Goal: Transaction & Acquisition: Purchase product/service

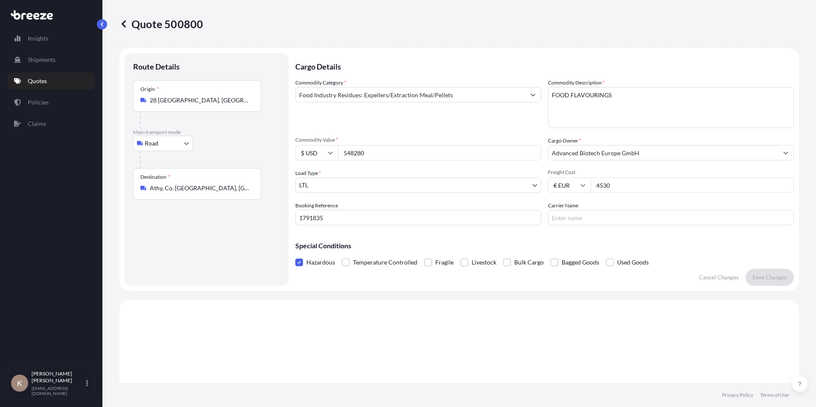
select select "Road"
select select "1"
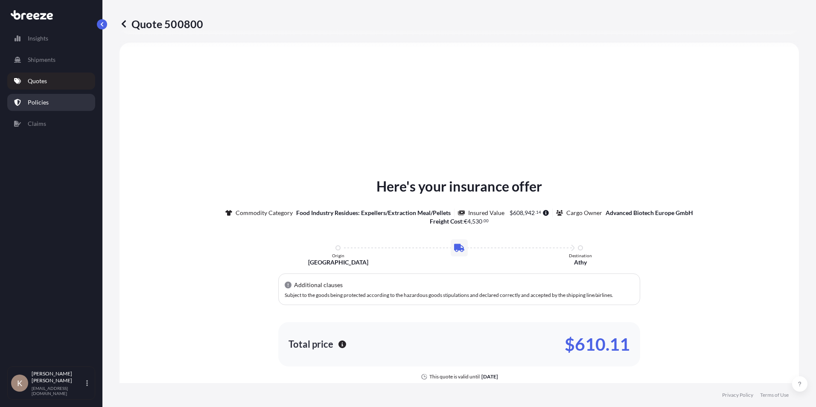
click at [47, 99] on p "Policies" at bounding box center [38, 102] width 21 height 9
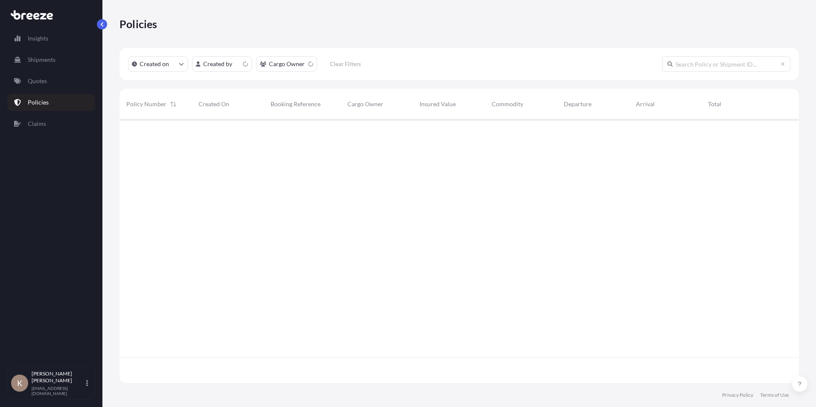
scroll to position [262, 673]
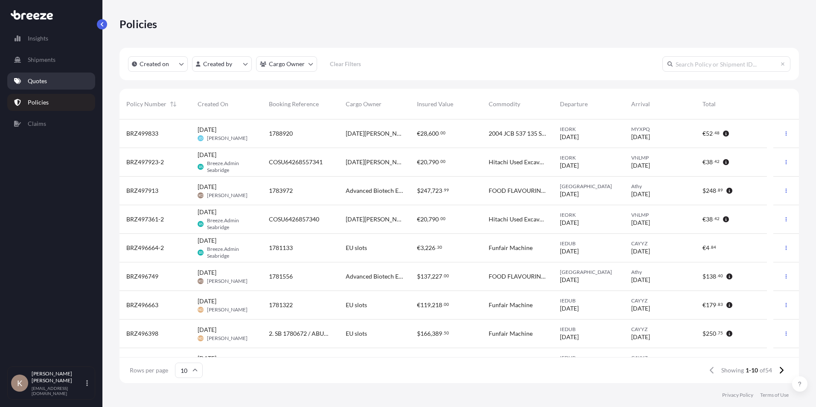
click at [49, 83] on link "Quotes" at bounding box center [51, 81] width 88 height 17
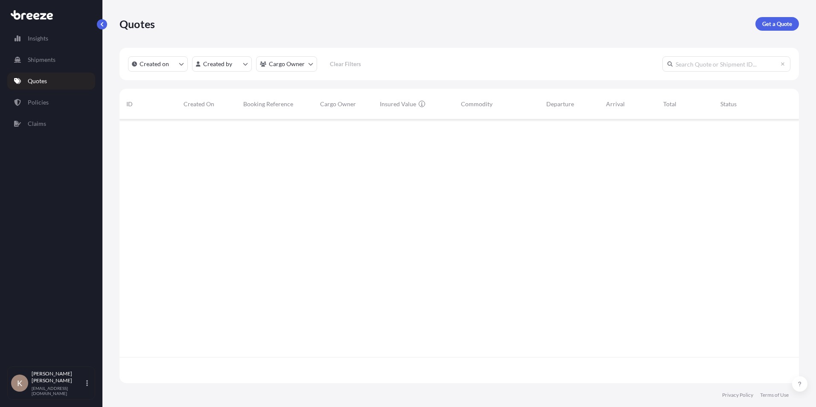
scroll to position [262, 673]
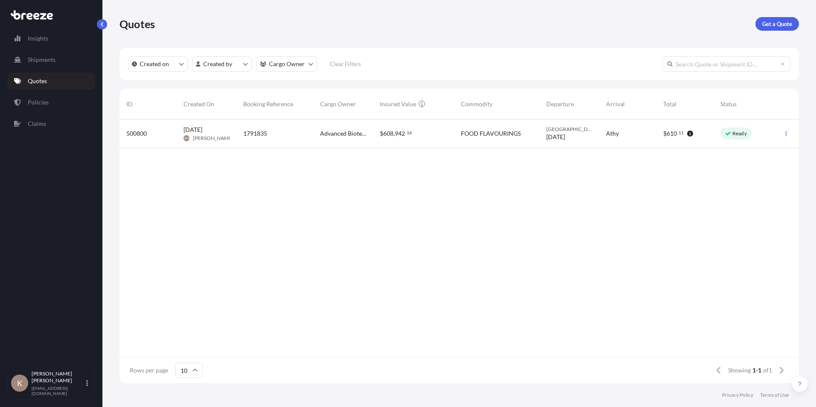
click at [401, 137] on span "942" at bounding box center [400, 134] width 10 height 6
select select "Road"
select select "1"
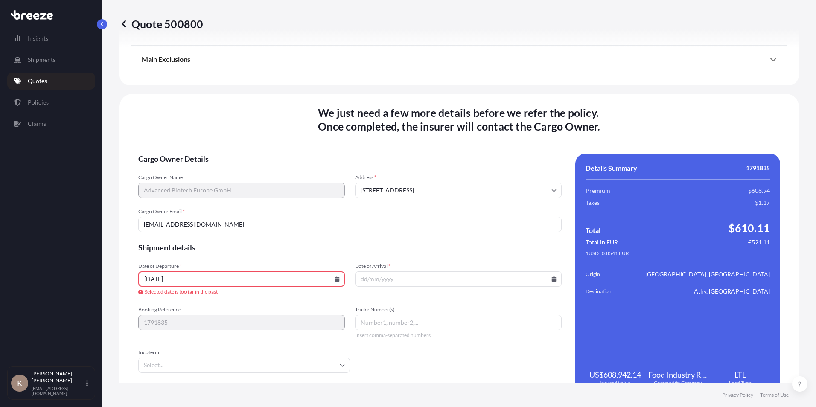
scroll to position [1073, 0]
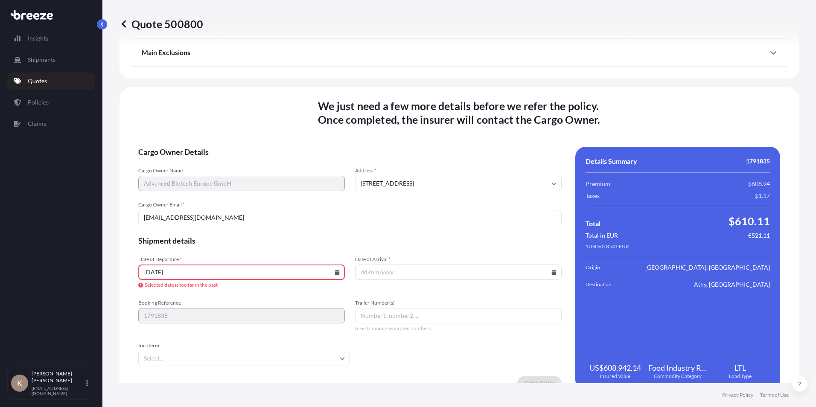
click at [336, 270] on icon at bounding box center [337, 272] width 5 height 5
click at [198, 137] on icon at bounding box center [196, 139] width 3 height 5
click at [221, 195] on button "15" at bounding box center [215, 194] width 14 height 14
type input "[DATE]"
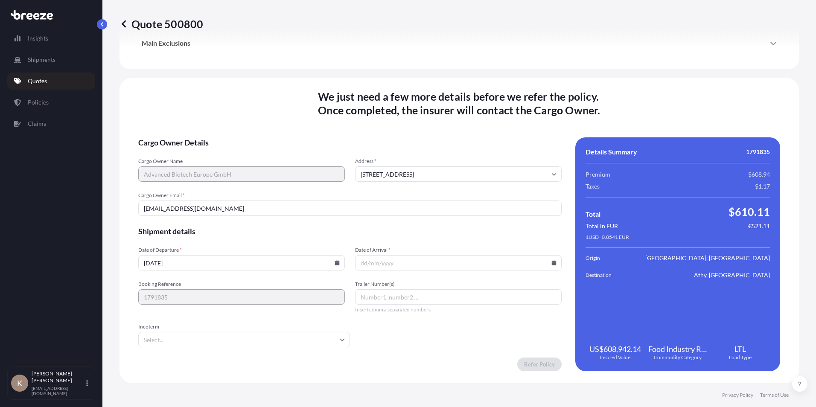
click at [552, 264] on icon at bounding box center [554, 262] width 5 height 5
click at [471, 204] on button "24" at bounding box center [464, 200] width 14 height 14
type input "[DATE]"
click at [340, 338] on icon at bounding box center [342, 339] width 5 height 5
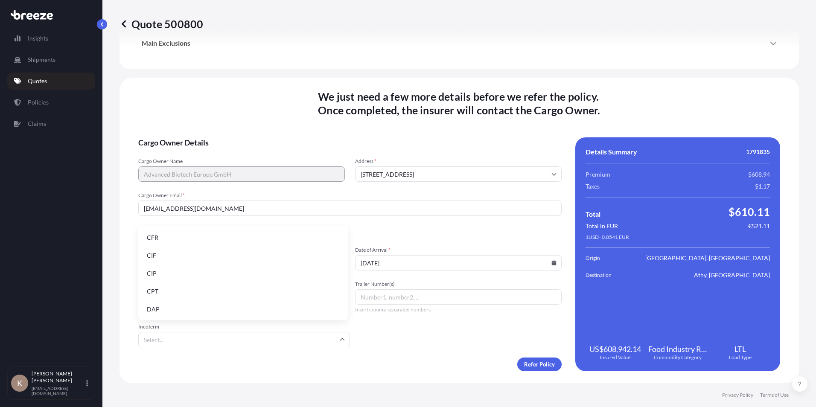
click at [340, 338] on icon at bounding box center [342, 339] width 5 height 5
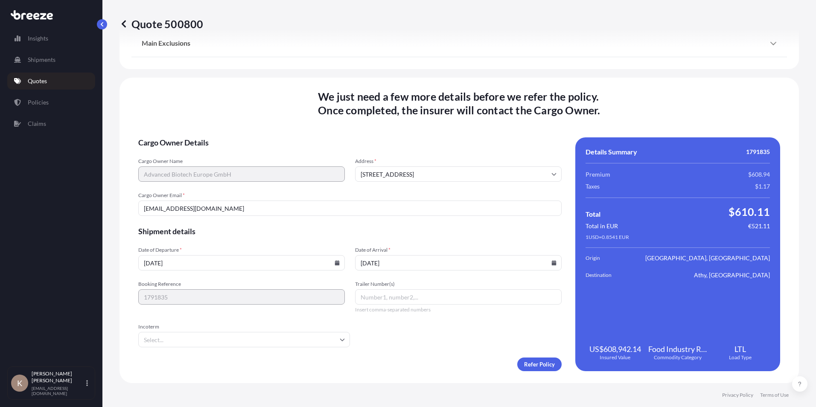
click at [394, 343] on form "Cargo Owner Details Cargo Owner Name Advanced Biotech Europe GmbH Address * [ST…" at bounding box center [349, 254] width 423 height 234
